Goal: Find specific page/section: Find specific page/section

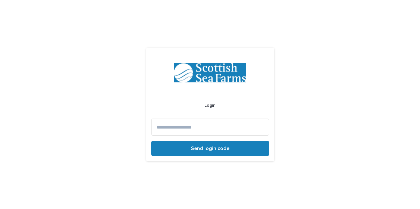
click at [178, 125] on input at bounding box center [210, 126] width 118 height 17
type input "**********"
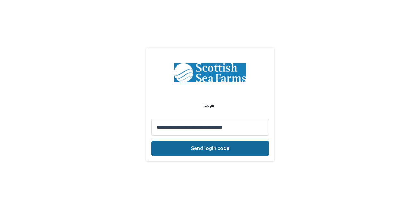
click at [199, 149] on span "Send login code" at bounding box center [210, 148] width 38 height 5
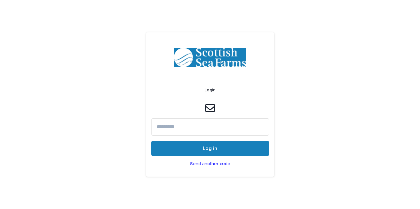
click at [186, 127] on input at bounding box center [210, 126] width 118 height 17
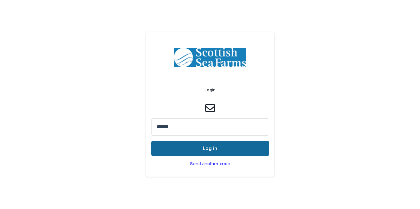
type input "******"
click at [204, 145] on button "Log in" at bounding box center [210, 147] width 118 height 15
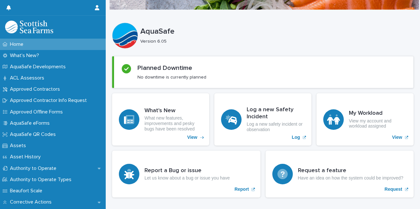
scroll to position [64, 0]
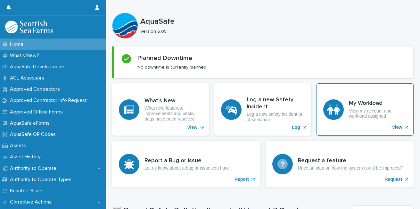
click at [392, 125] on p "View" at bounding box center [397, 126] width 10 height 5
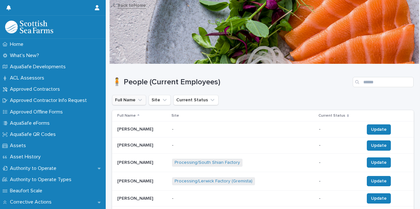
click at [140, 100] on icon "Full Name" at bounding box center [140, 100] width 4 height 2
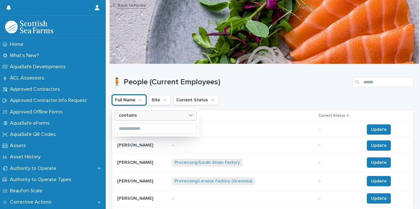
click at [191, 115] on icon at bounding box center [190, 115] width 6 height 6
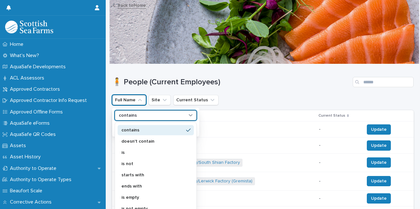
click at [191, 115] on icon at bounding box center [190, 115] width 6 height 6
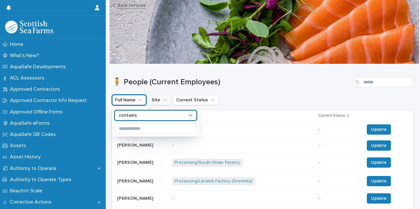
click at [166, 100] on icon "Site" at bounding box center [164, 100] width 6 height 6
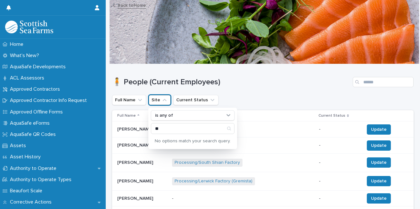
type input "*"
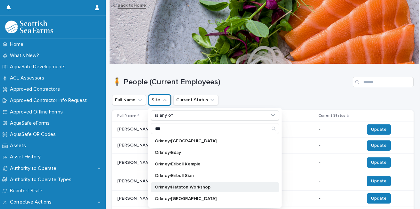
type input "***"
click at [171, 186] on p "Orkney/Hatston Workshop" at bounding box center [212, 187] width 114 height 4
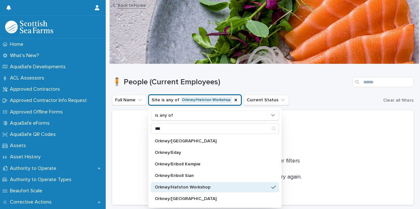
click at [356, 142] on div at bounding box center [263, 136] width 286 height 36
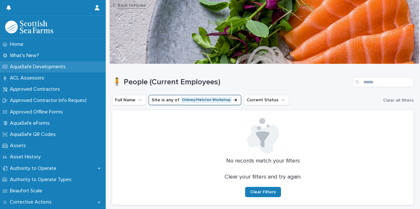
click at [26, 67] on p "AquaSafe Developments" at bounding box center [38, 67] width 63 height 6
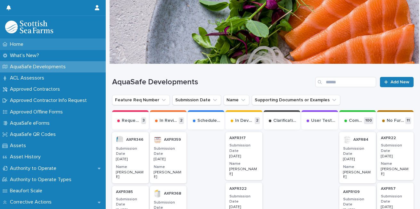
click at [22, 45] on p "Home" at bounding box center [17, 44] width 21 height 6
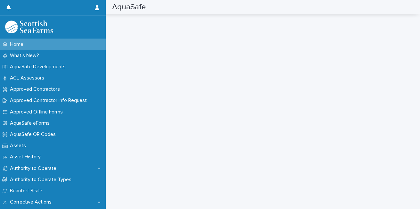
scroll to position [416, 0]
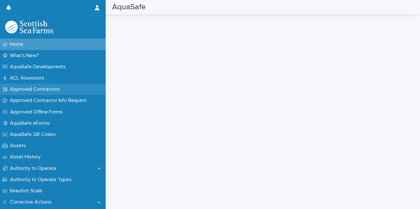
click at [26, 89] on p "Approved Contractors" at bounding box center [36, 89] width 58 height 6
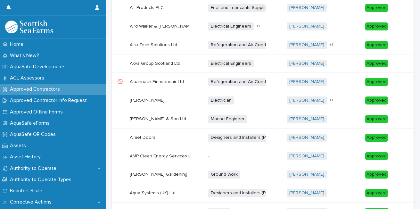
scroll to position [256, 0]
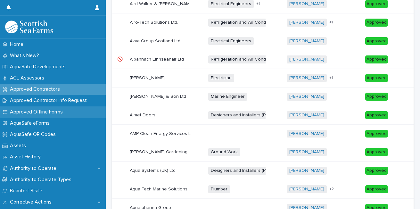
click at [23, 112] on p "Approved Offline Forms" at bounding box center [37, 112] width 60 height 6
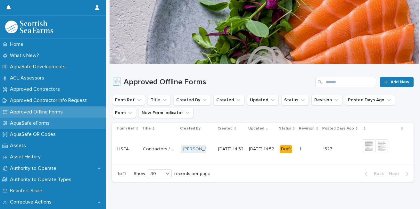
click at [27, 123] on p "AquaSafe eForms" at bounding box center [30, 123] width 47 height 6
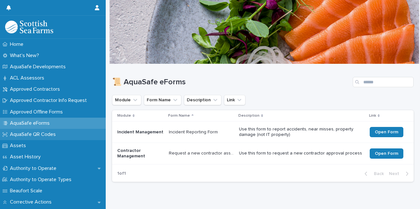
click at [21, 136] on p "AquaSafe QR Codes" at bounding box center [33, 134] width 53 height 6
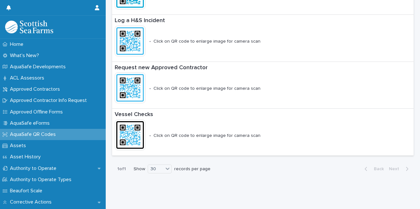
scroll to position [194, 0]
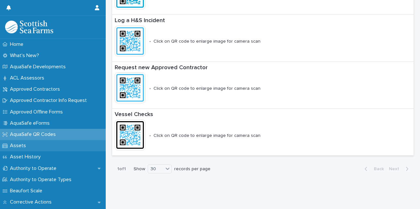
click at [16, 146] on p "Assets" at bounding box center [19, 145] width 24 height 6
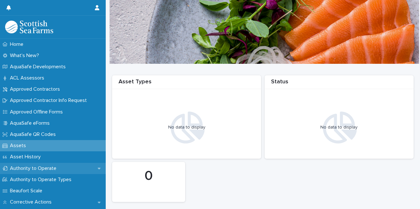
click at [28, 168] on p "Authority to Operate" at bounding box center [34, 168] width 54 height 6
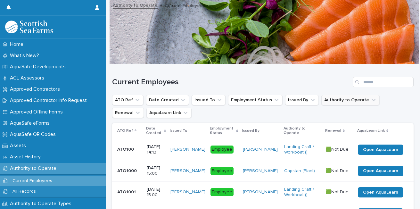
click at [371, 99] on icon "Authority to Operate" at bounding box center [373, 100] width 4 height 2
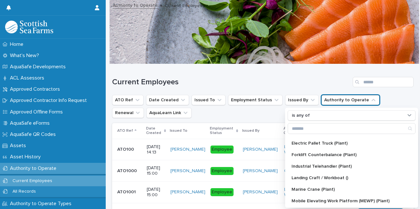
scroll to position [32, 0]
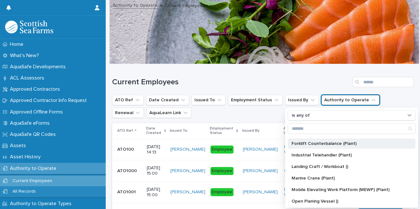
click at [323, 144] on p "Forklift Counterbalance (Plant)" at bounding box center [348, 143] width 114 height 4
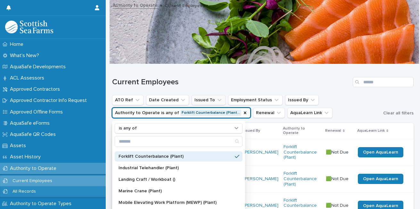
click at [217, 100] on icon "Issued To" at bounding box center [219, 100] width 4 height 2
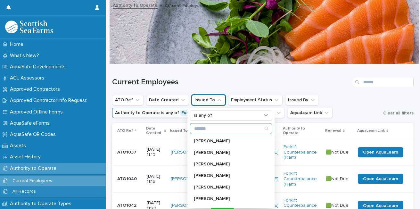
click at [197, 128] on input "Search" at bounding box center [230, 128] width 81 height 10
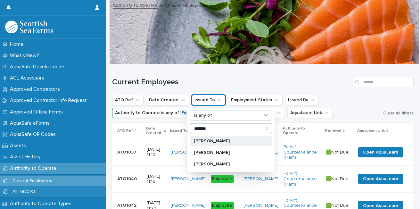
type input "*******"
click at [203, 140] on p "[PERSON_NAME]" at bounding box center [228, 141] width 68 height 4
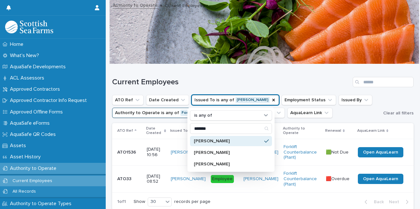
click at [373, 98] on ul "ATO Ref Date Created Issued To is any of [PERSON_NAME] is any of ******* [PERSO…" at bounding box center [246, 106] width 271 height 26
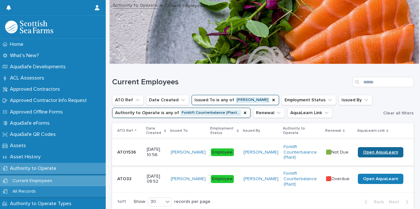
click at [372, 153] on span "Open AquaLearn" at bounding box center [380, 152] width 35 height 4
